Goal: Use online tool/utility: Use online tool/utility

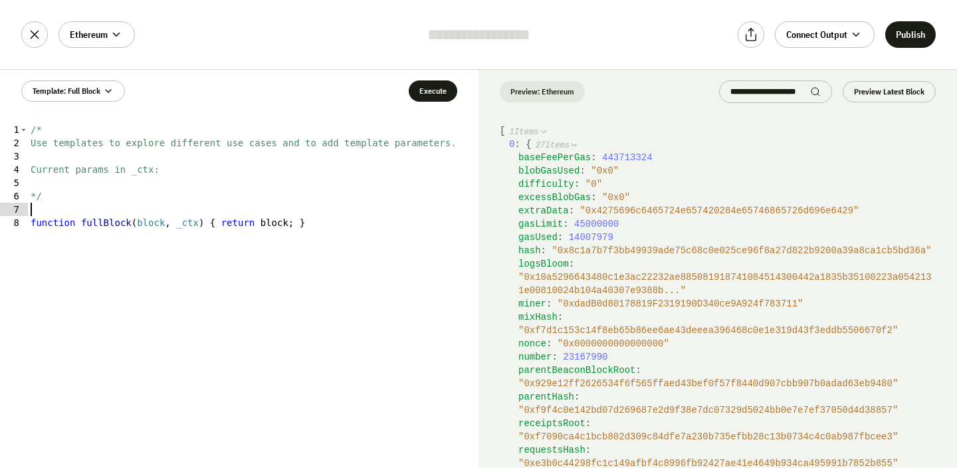
click at [314, 211] on div "/* Use templates to explore different use cases and to add template parameters.…" at bounding box center [253, 309] width 451 height 372
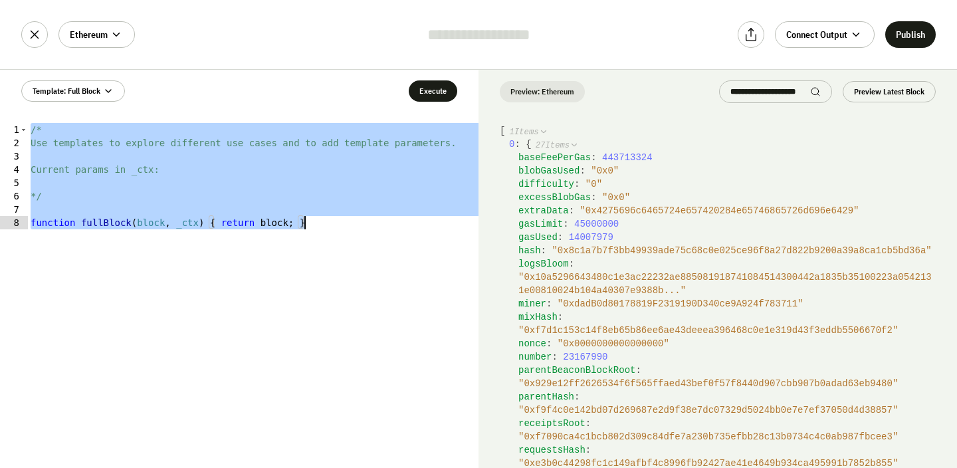
paste textarea
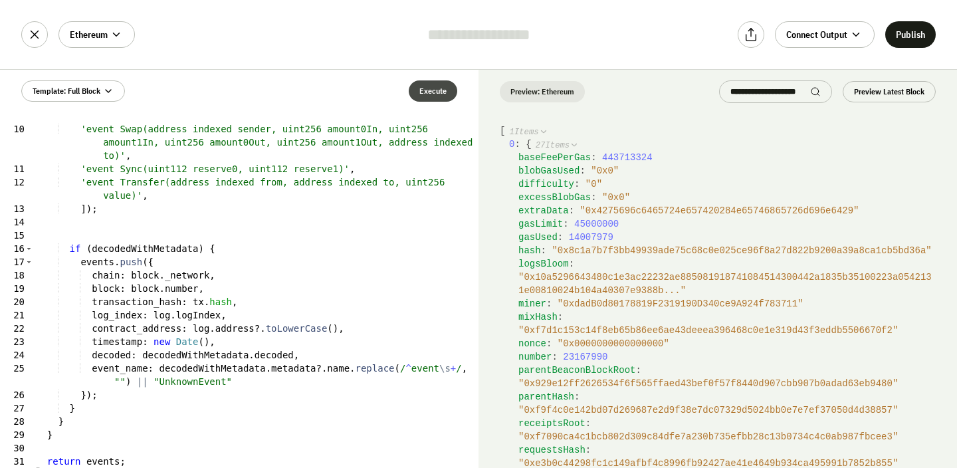
click at [438, 96] on button "Execute" at bounding box center [433, 90] width 49 height 21
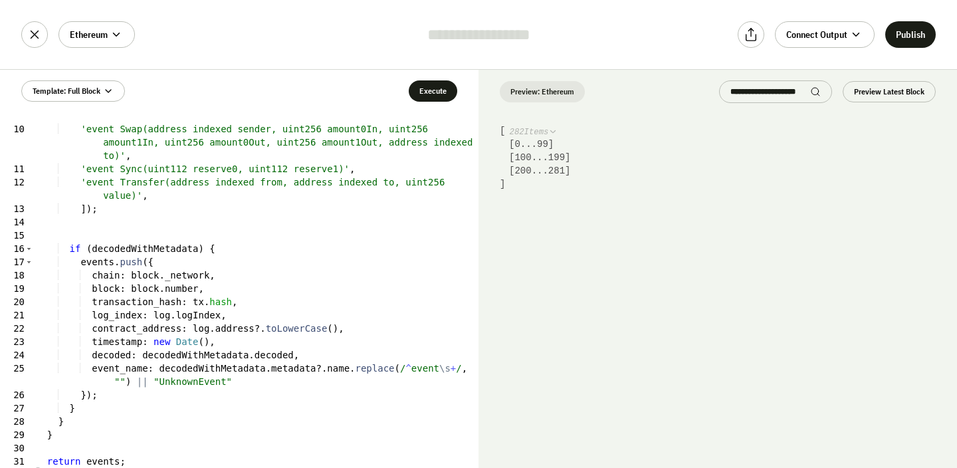
click at [523, 144] on button "0 ... 99" at bounding box center [531, 144] width 33 height 13
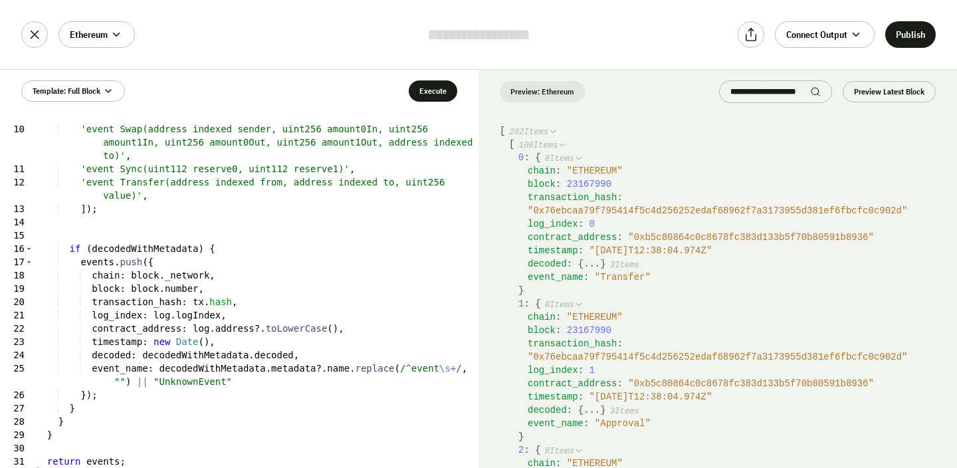
click at [534, 145] on span "100 Items" at bounding box center [538, 145] width 39 height 9
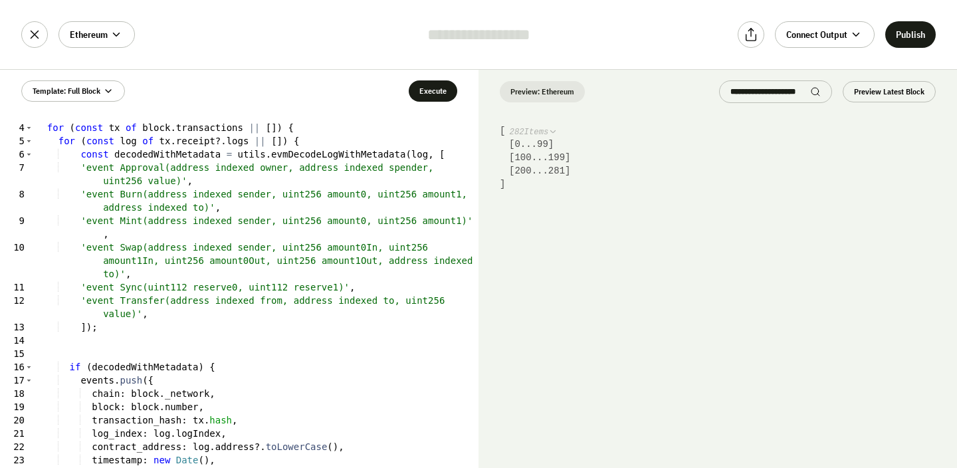
scroll to position [0, 0]
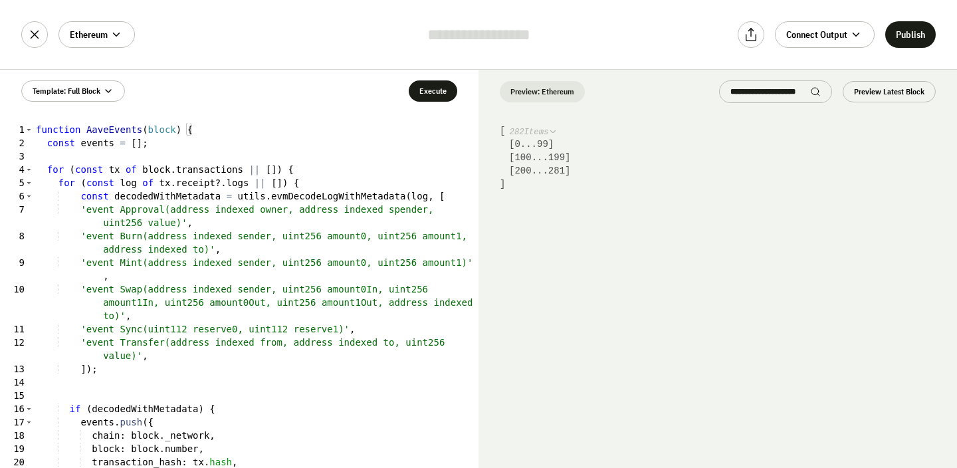
type textarea "**********"
click at [218, 163] on div "function AaveEvents ( block ) { const events = [ ] ; for ( const tx of block . …" at bounding box center [255, 309] width 445 height 372
click at [229, 160] on div "function AaveEvents ( block ) { const events = [ ] ; for ( const tx of block . …" at bounding box center [255, 309] width 445 height 372
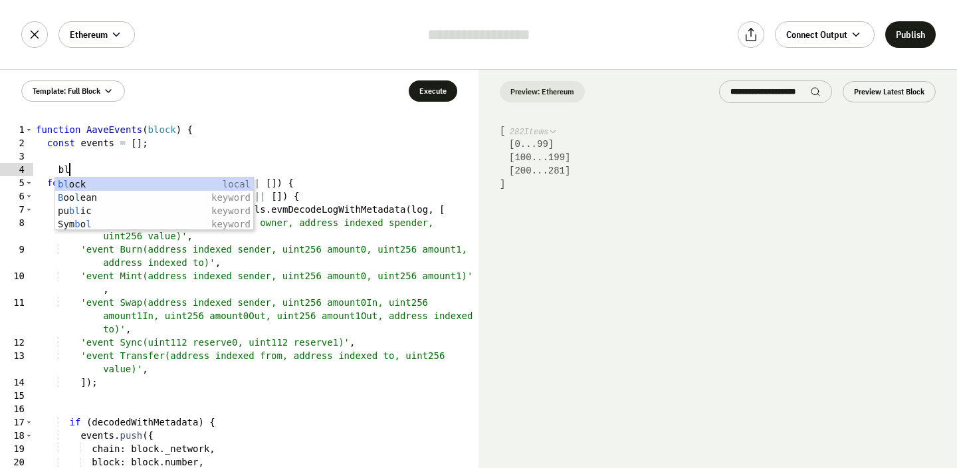
type textarea "*"
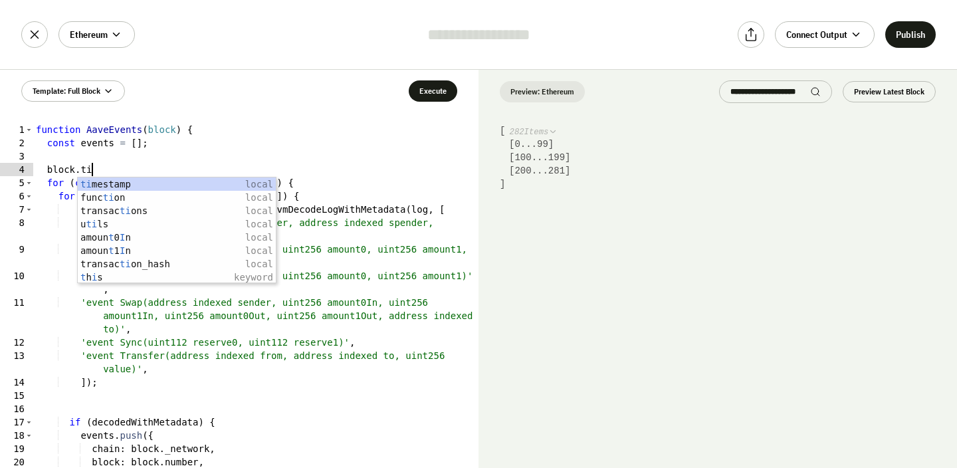
scroll to position [6, 4]
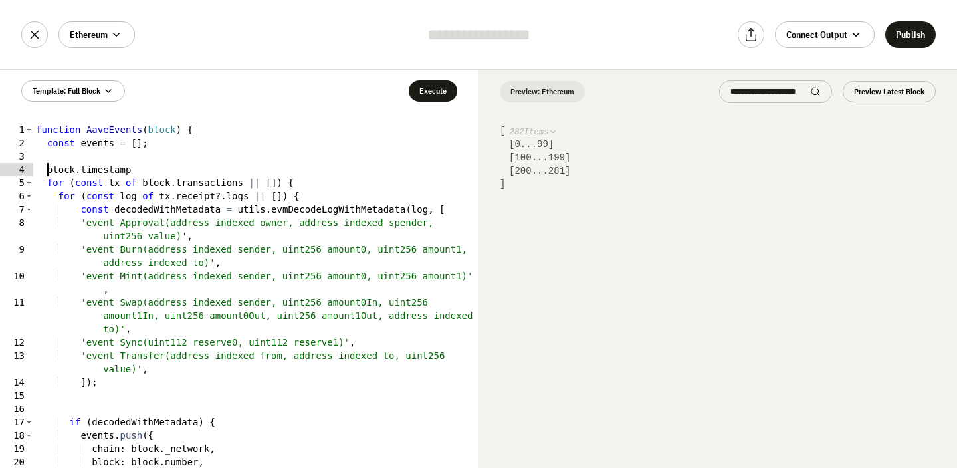
click at [48, 170] on div "function AaveEvents ( block ) { const events = [ ] ; block . timestamp for ( co…" at bounding box center [255, 309] width 445 height 372
click at [259, 169] on div "function AaveEvents ( block ) { const events = [ ] ; const tstamp = block . tim…" at bounding box center [255, 309] width 445 height 372
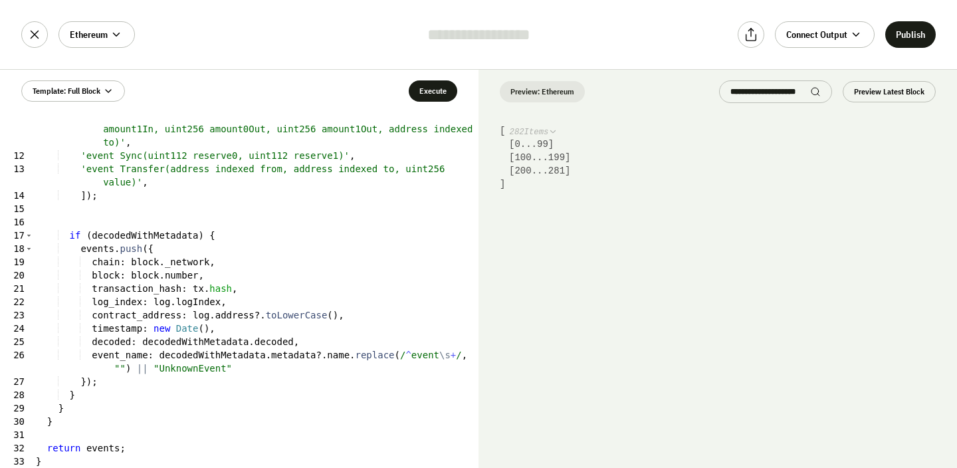
scroll to position [187, 0]
click at [174, 250] on div "'event Swap(address indexed sender, uint256 amount0In, uint256 amount1In, uint2…" at bounding box center [255, 308] width 445 height 398
type textarea "**********"
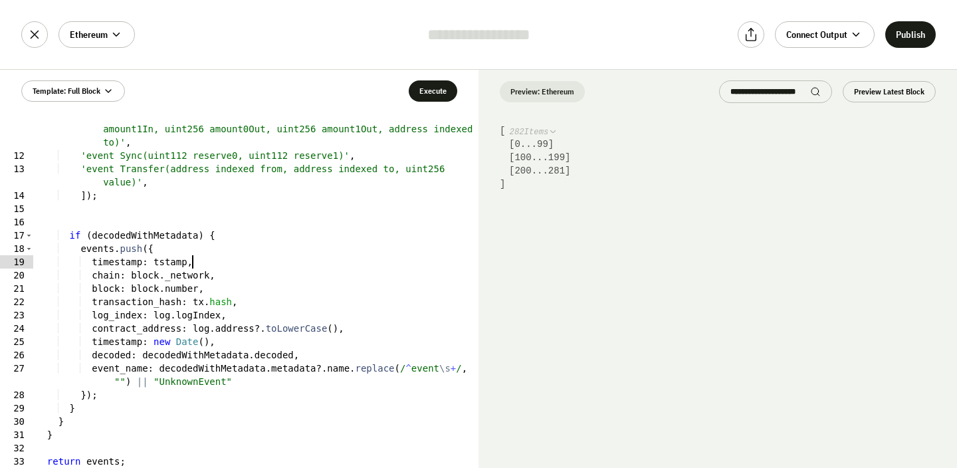
scroll to position [6, 10]
type textarea "**********"
click at [443, 98] on button "Execute" at bounding box center [433, 90] width 49 height 21
click at [521, 142] on button "0 ... 99" at bounding box center [531, 144] width 33 height 13
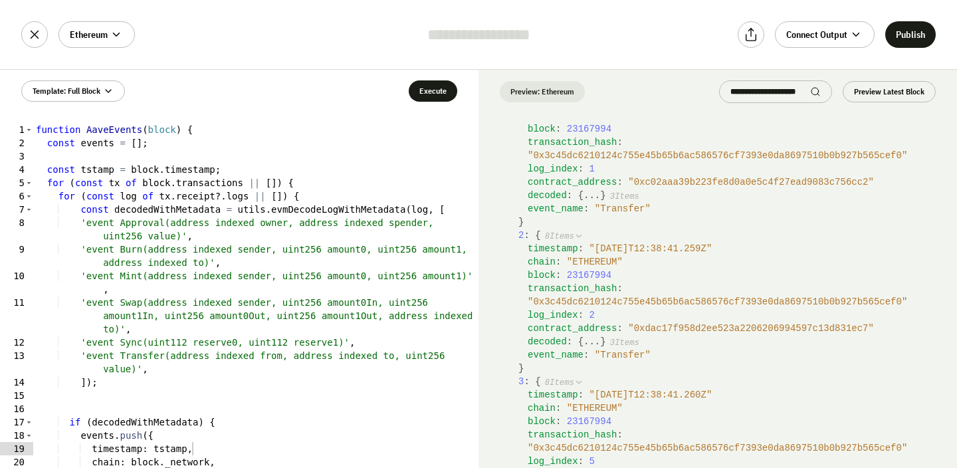
scroll to position [570, 0]
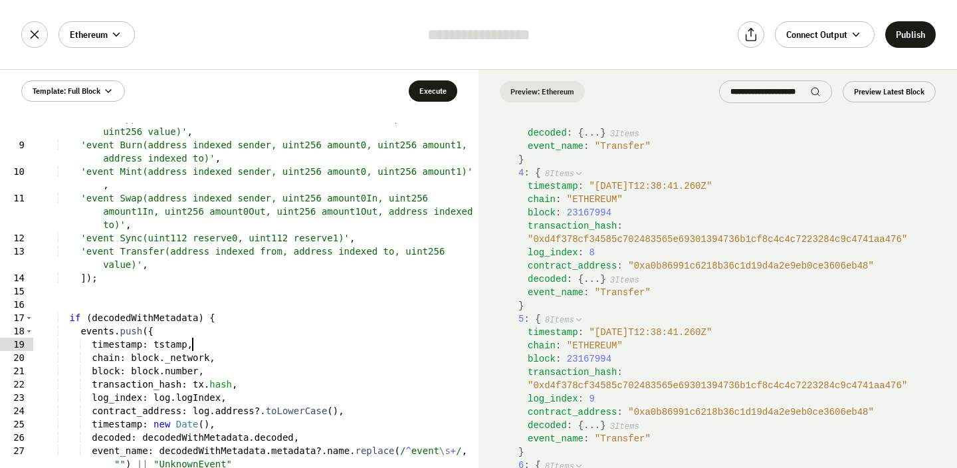
click at [334, 348] on div "'event Approval(address indexed owner, address indexed spender, uint256 value)'…" at bounding box center [255, 311] width 445 height 398
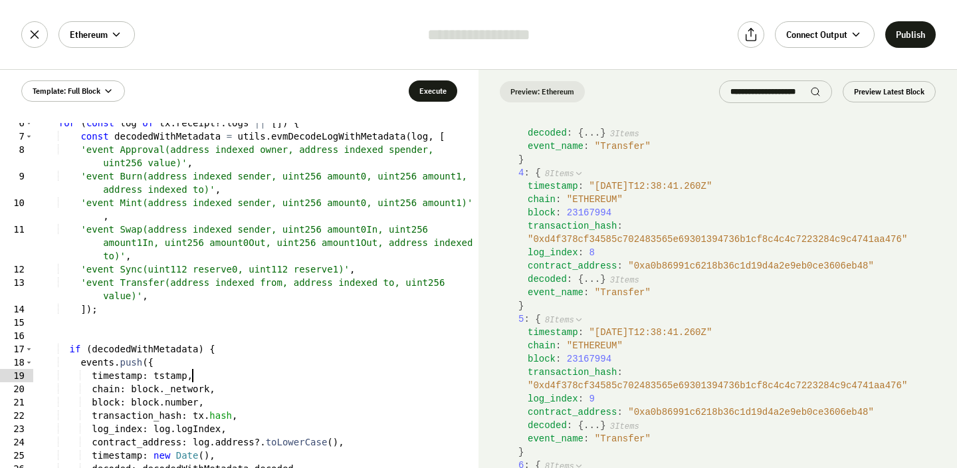
scroll to position [70, 0]
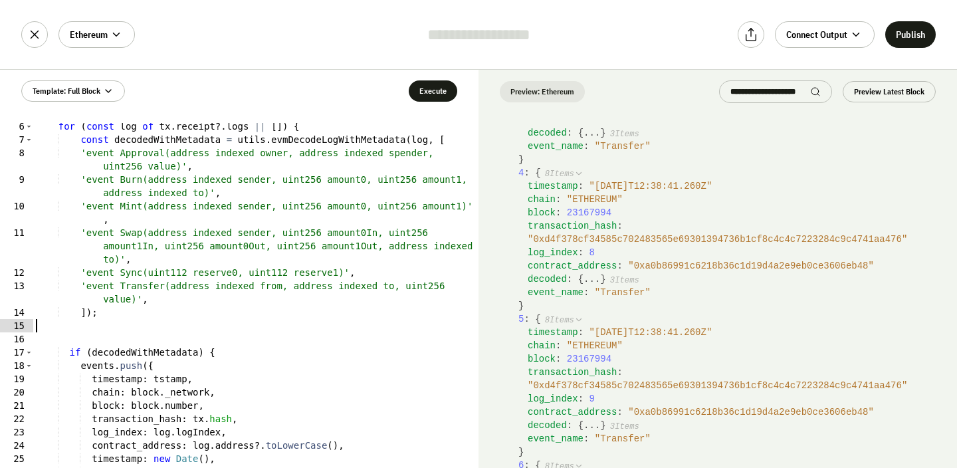
click at [366, 319] on div "for ( const log of tx . receipt ?. logs || [ ]) { const decodedWithMetadata = u…" at bounding box center [255, 306] width 445 height 372
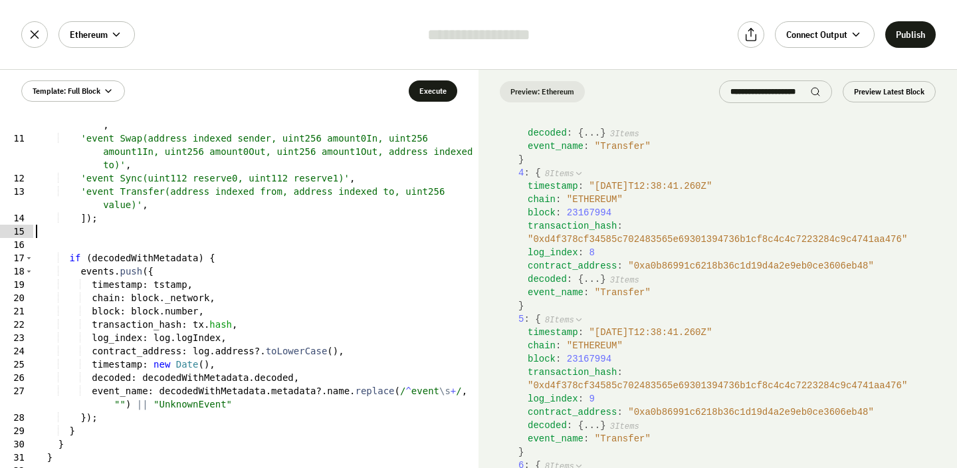
scroll to position [189, 0]
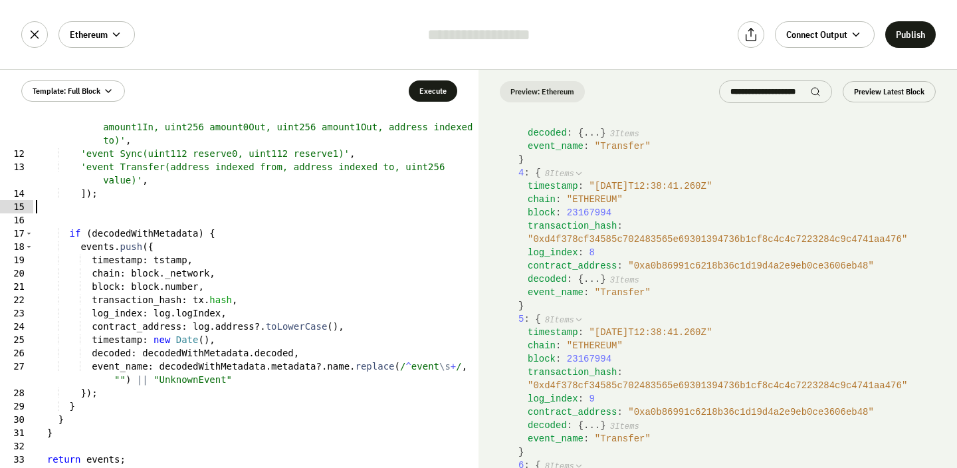
click at [375, 281] on div "'event Swap(address indexed sender, uint256 amount0In, uint256 amount1In, uint2…" at bounding box center [255, 306] width 445 height 398
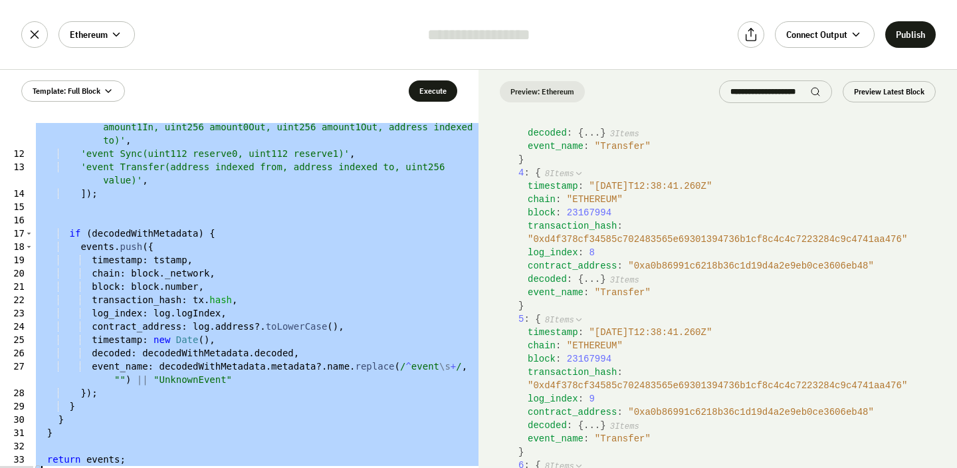
click at [375, 281] on div "'event Swap(address indexed sender, uint256 amount0In, uint256 amount1In, uint2…" at bounding box center [255, 306] width 445 height 398
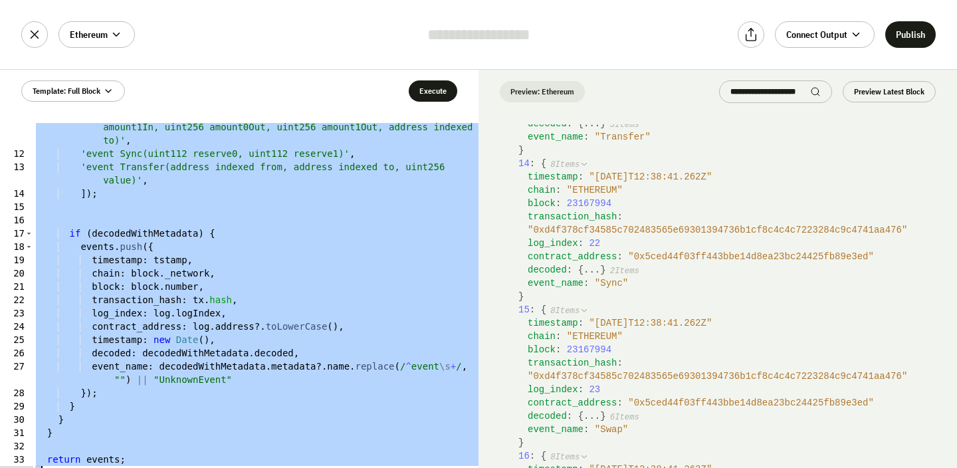
scroll to position [2338, 0]
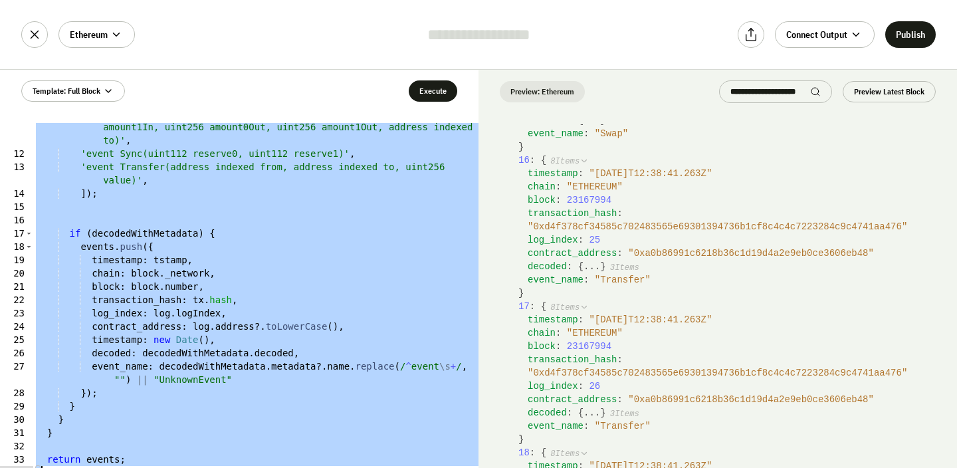
click at [392, 322] on div "'event Swap(address indexed sender, uint256 amount0In, uint256 amount1In, uint2…" at bounding box center [255, 306] width 445 height 398
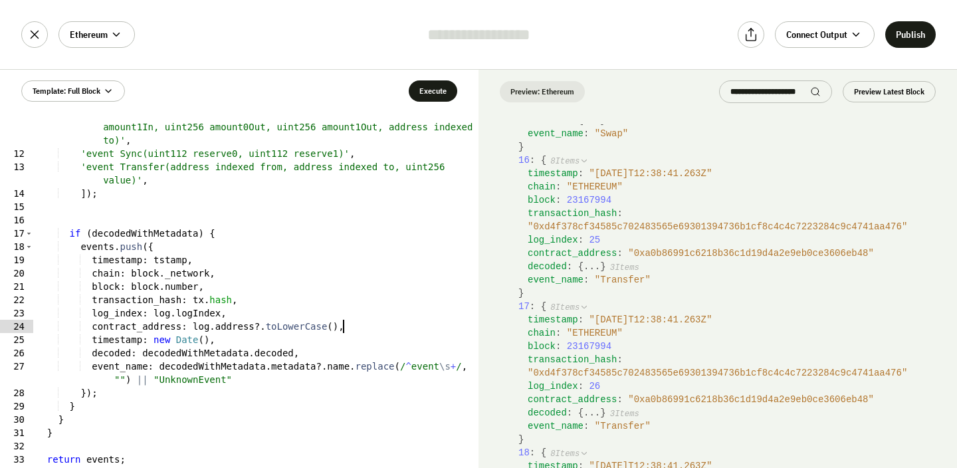
click at [378, 298] on div "'event Swap(address indexed sender, uint256 amount0In, uint256 amount1In, uint2…" at bounding box center [255, 306] width 445 height 398
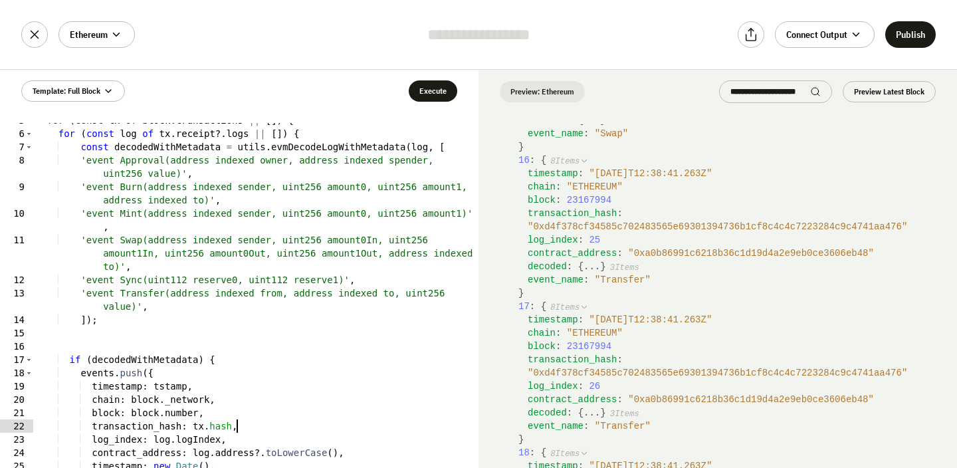
scroll to position [47, 0]
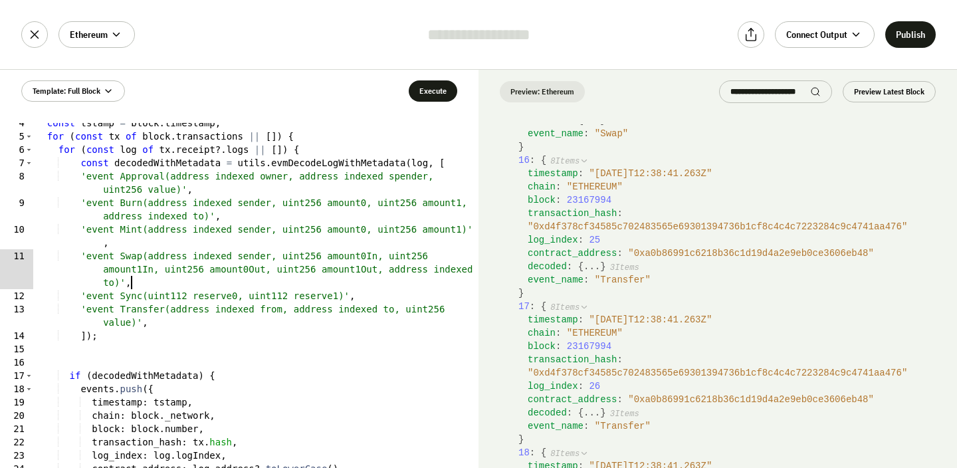
click at [197, 277] on div "const tstamp = block . timestamp ; for ( const tx of block . transactions || [ …" at bounding box center [255, 302] width 445 height 372
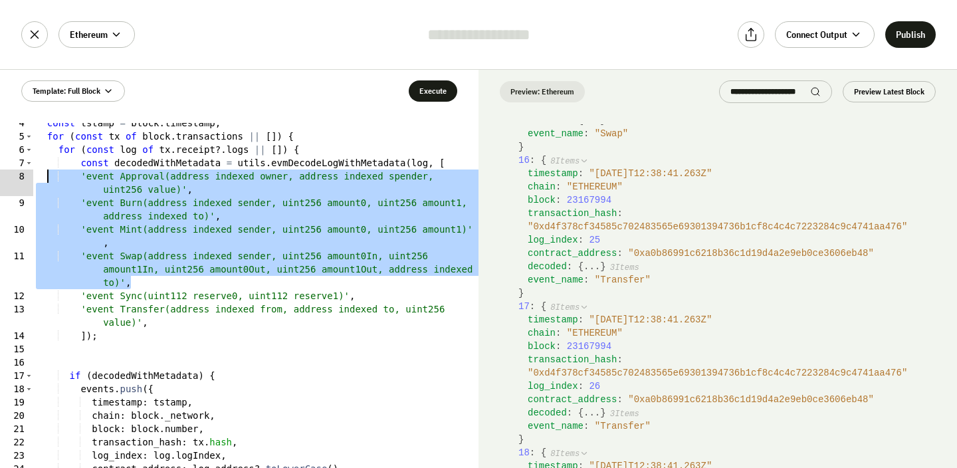
drag, startPoint x: 142, startPoint y: 281, endPoint x: 48, endPoint y: 178, distance: 138.8
click at [48, 178] on div "const tstamp = block . timestamp ; for ( const tx of block . transactions || [ …" at bounding box center [255, 302] width 445 height 372
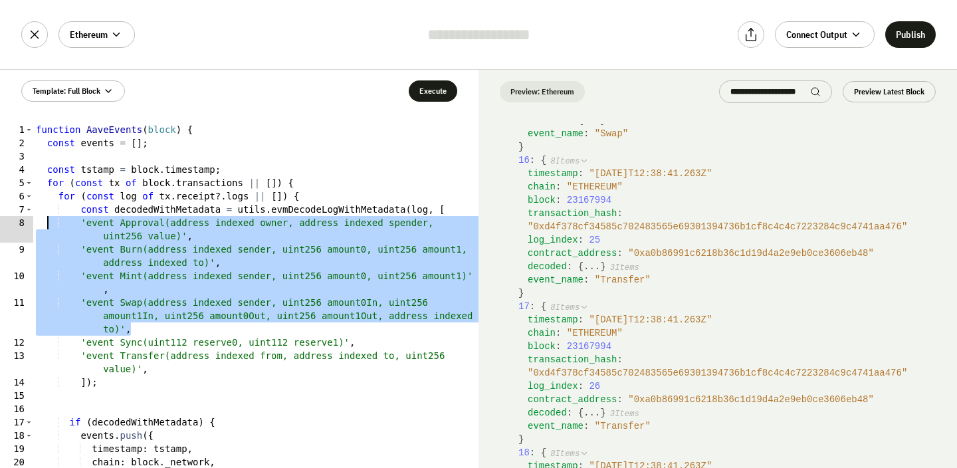
scroll to position [0, 0]
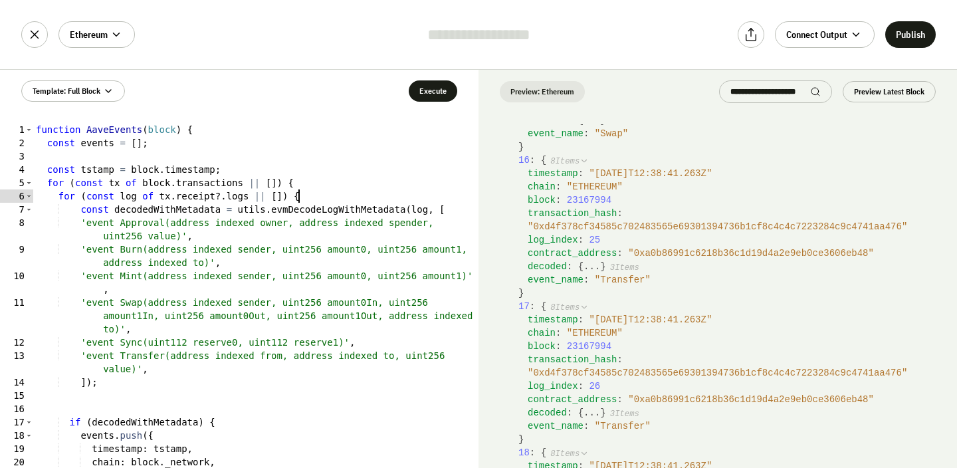
click at [357, 191] on div "function AaveEvents ( block ) { const events = [ ] ; const tstamp = block . tim…" at bounding box center [255, 309] width 445 height 372
click at [72, 82] on button "Template: Full Block" at bounding box center [73, 90] width 104 height 21
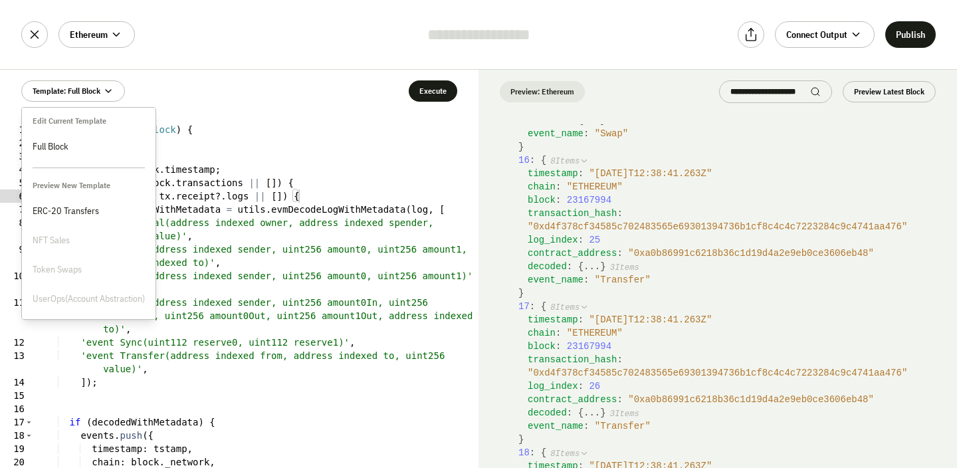
click at [219, 77] on div "Template: Full Block Edit Current Template Full Block Preview New Template ERC-…" at bounding box center [239, 91] width 479 height 43
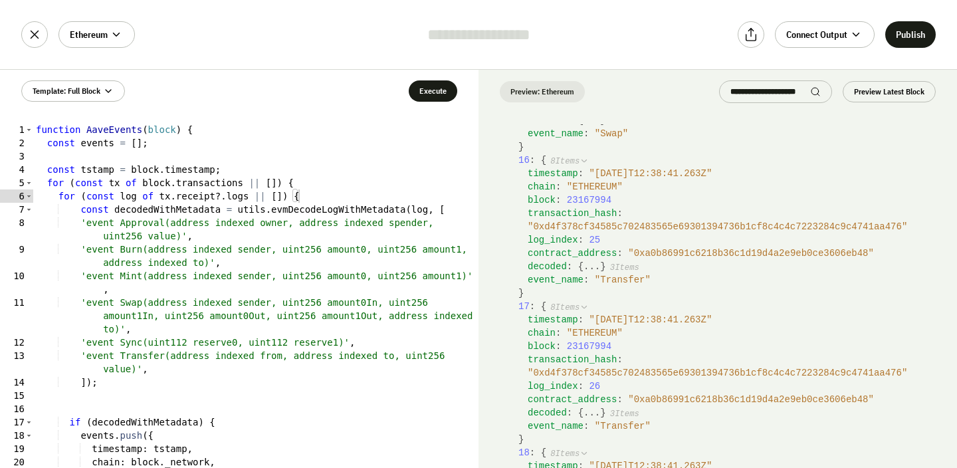
click at [412, 380] on div "function AaveEvents ( block ) { const events = [ ] ; const tstamp = block . tim…" at bounding box center [255, 309] width 445 height 372
type textarea "**********"
